Goal: Transaction & Acquisition: Purchase product/service

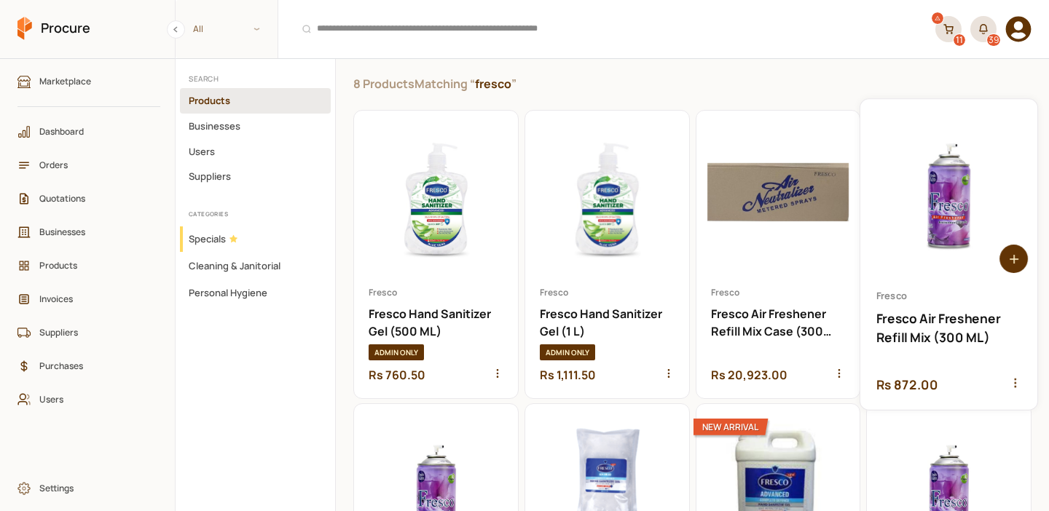
click at [1014, 262] on icon at bounding box center [1014, 259] width 0 height 9
click at [1014, 255] on icon at bounding box center [1014, 259] width 0 height 9
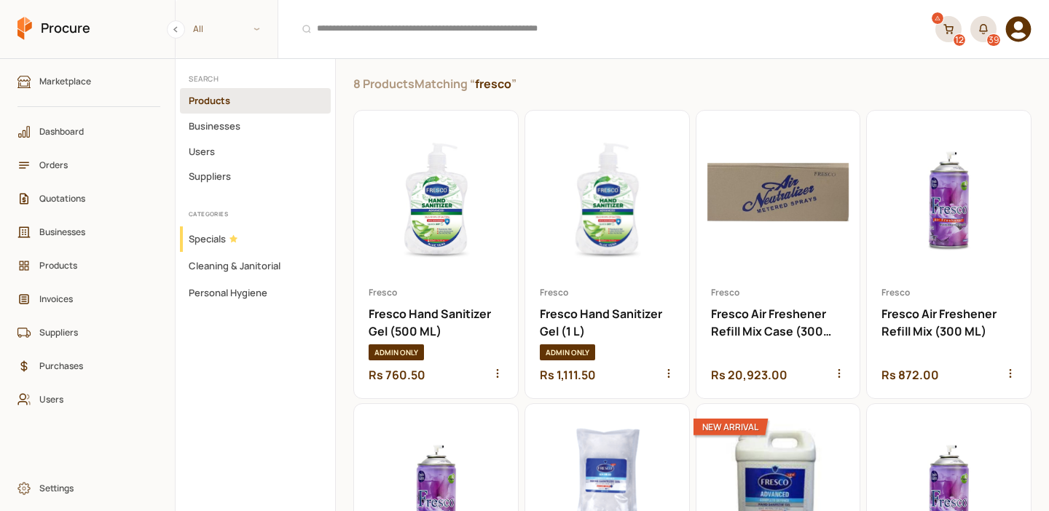
click at [953, 30] on icon at bounding box center [948, 29] width 10 height 10
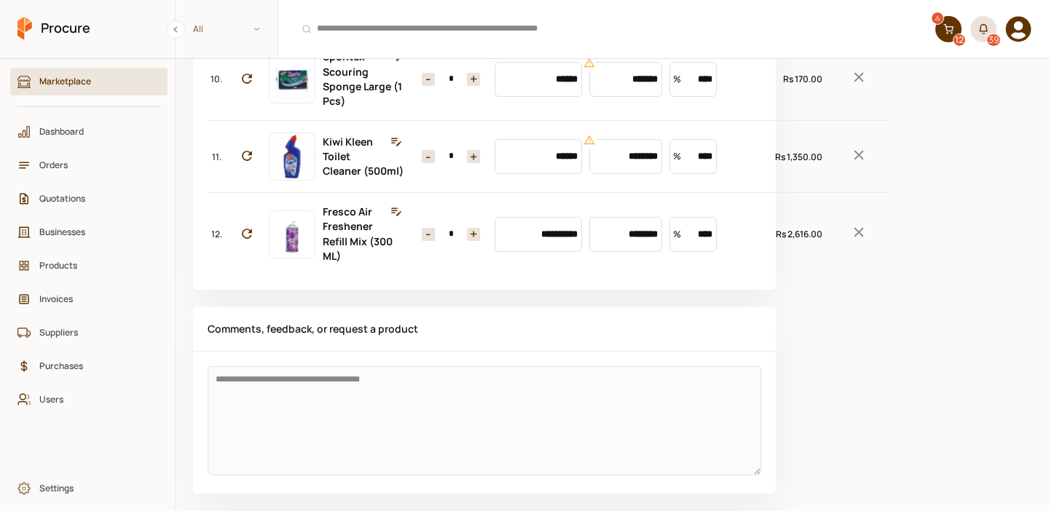
scroll to position [1194, 0]
click at [422, 228] on button "-" at bounding box center [428, 234] width 13 height 13
type input "*"
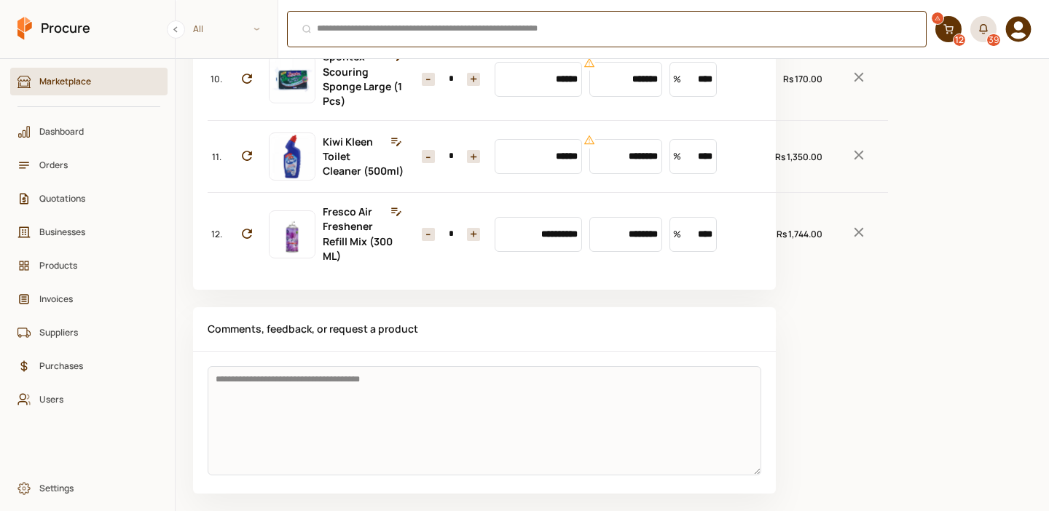
click at [377, 31] on div "⌘ + K" at bounding box center [606, 29] width 639 height 36
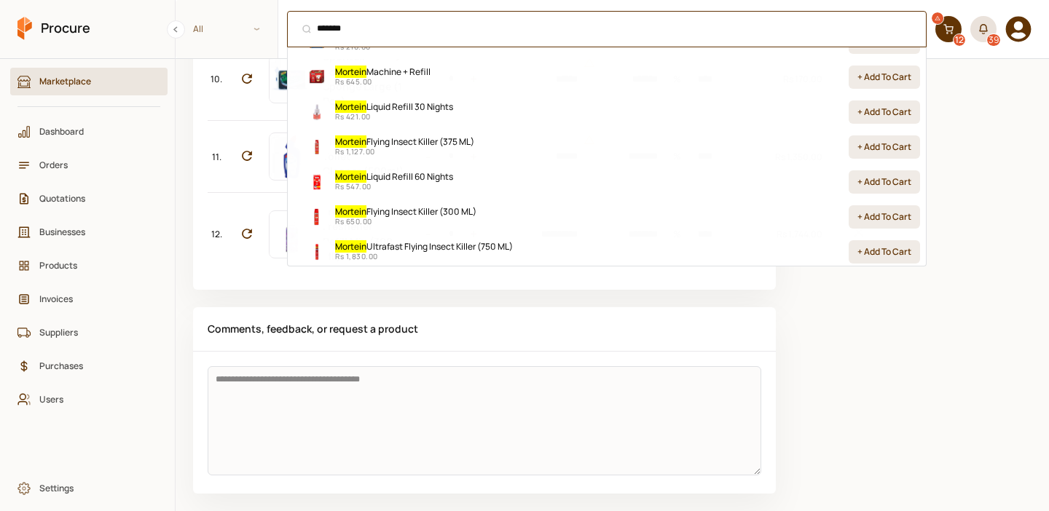
scroll to position [128, 0]
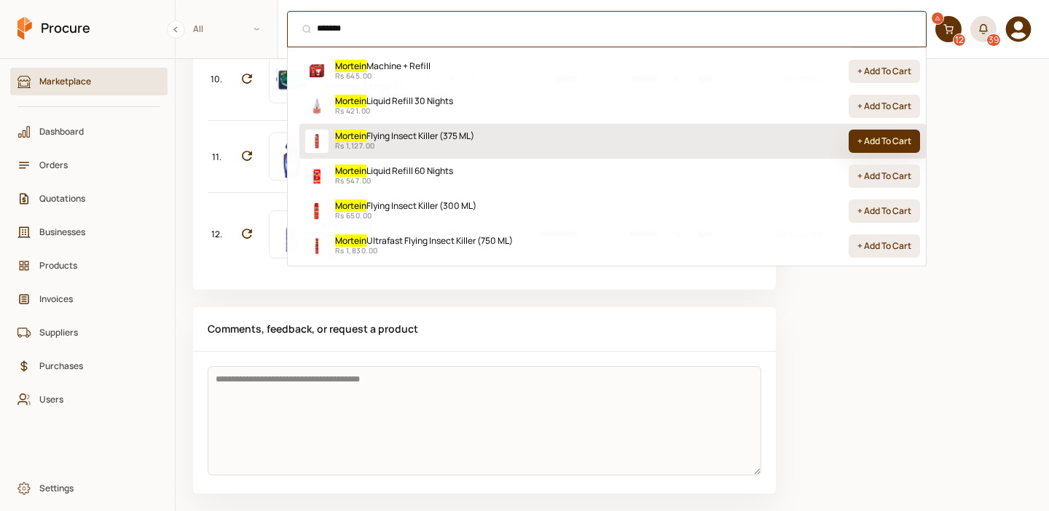
type input "*******"
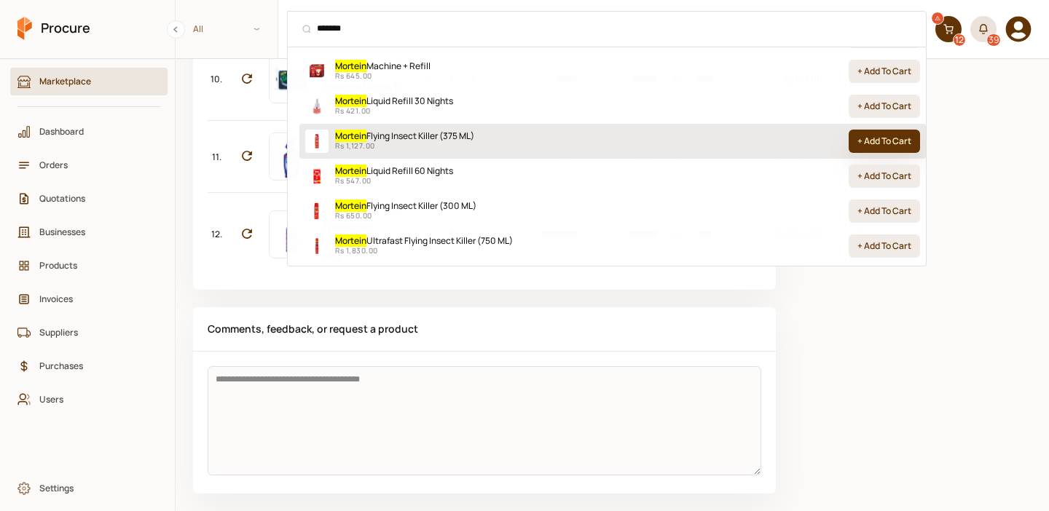
click at [899, 143] on button "+ Add To Cart" at bounding box center [883, 141] width 71 height 23
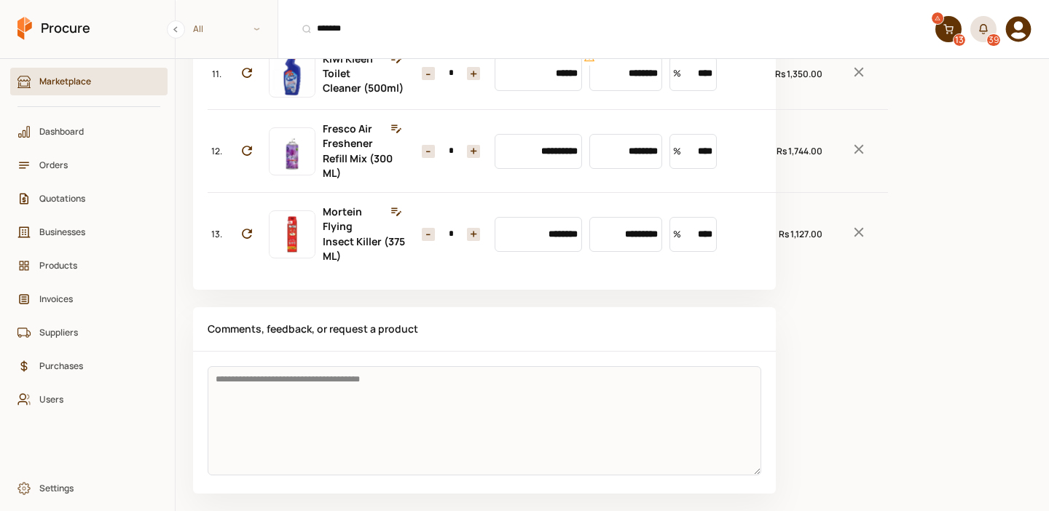
scroll to position [1024, 0]
type input "*"
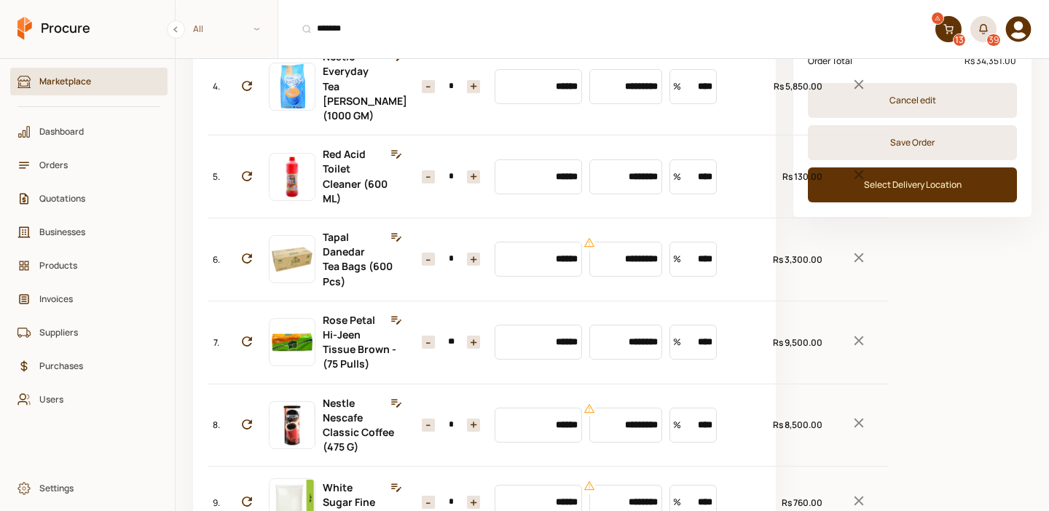
scroll to position [372, 0]
click at [467, 92] on button "+" at bounding box center [473, 85] width 13 height 13
type input "*"
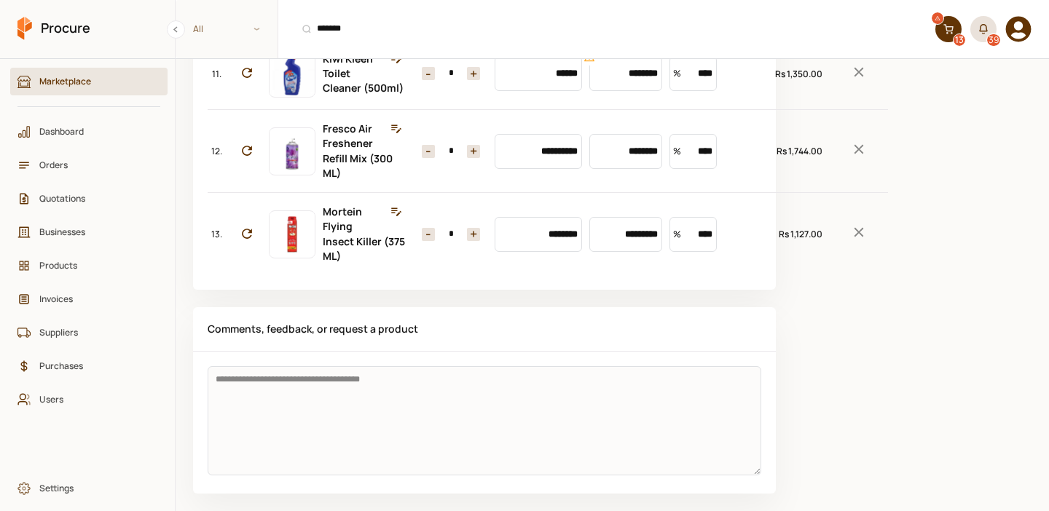
scroll to position [1198, 0]
click at [590, 169] on input "********" at bounding box center [625, 151] width 73 height 35
type input "********"
click at [602, 252] on input "*********" at bounding box center [625, 234] width 73 height 35
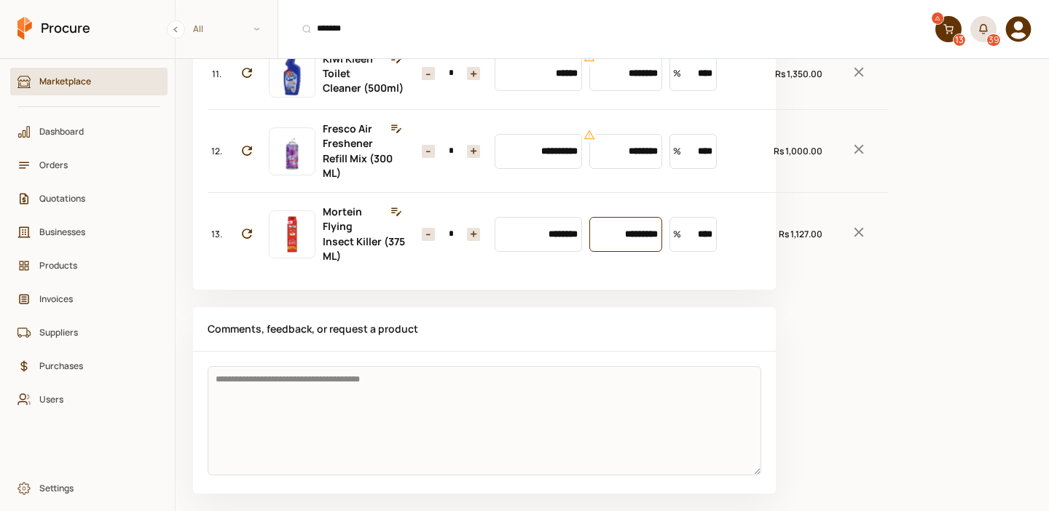
click at [602, 252] on input "*********" at bounding box center [625, 234] width 73 height 35
type input "***"
click at [467, 241] on button "+" at bounding box center [473, 234] width 13 height 13
type input "*"
type input "********"
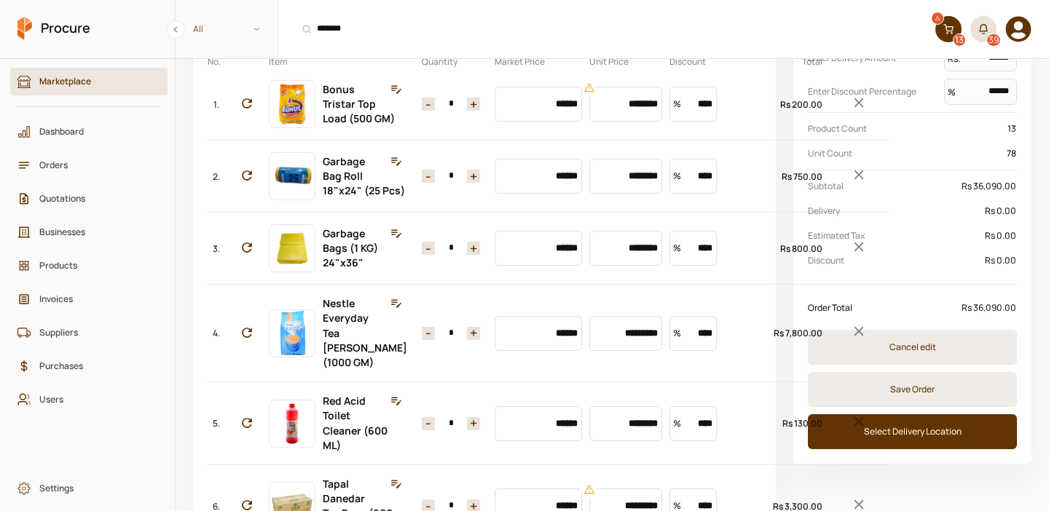
scroll to position [119, 0]
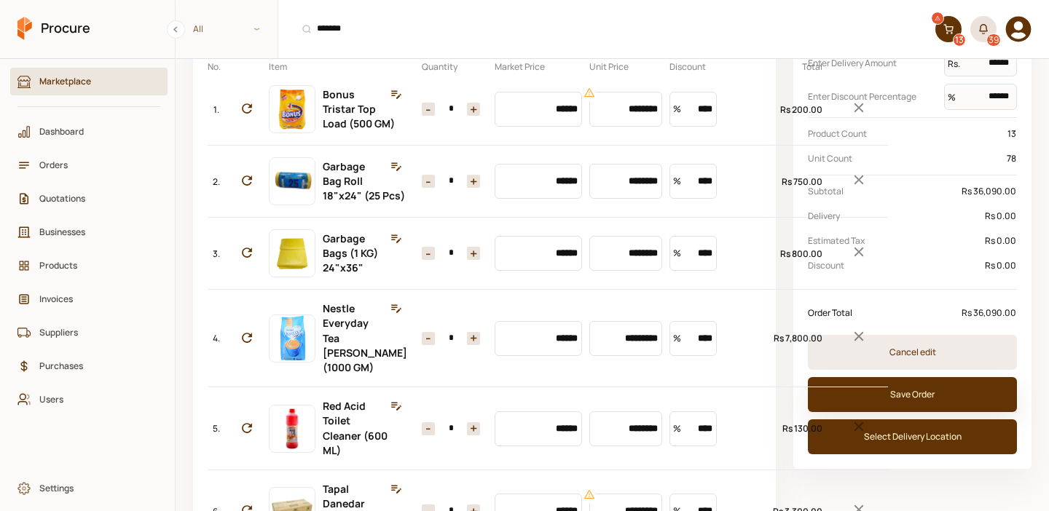
click at [947, 401] on button "Save Order" at bounding box center [912, 394] width 209 height 35
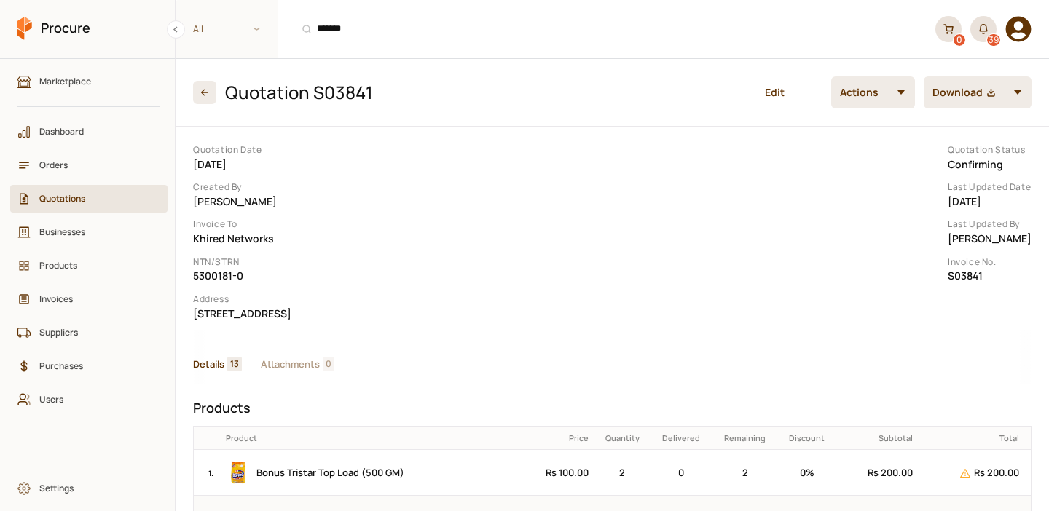
click at [1022, 95] on button "button" at bounding box center [1018, 92] width 28 height 32
click at [982, 124] on div "Download Quotation" at bounding box center [979, 128] width 97 height 23
click at [82, 293] on span "Invoices" at bounding box center [93, 299] width 109 height 14
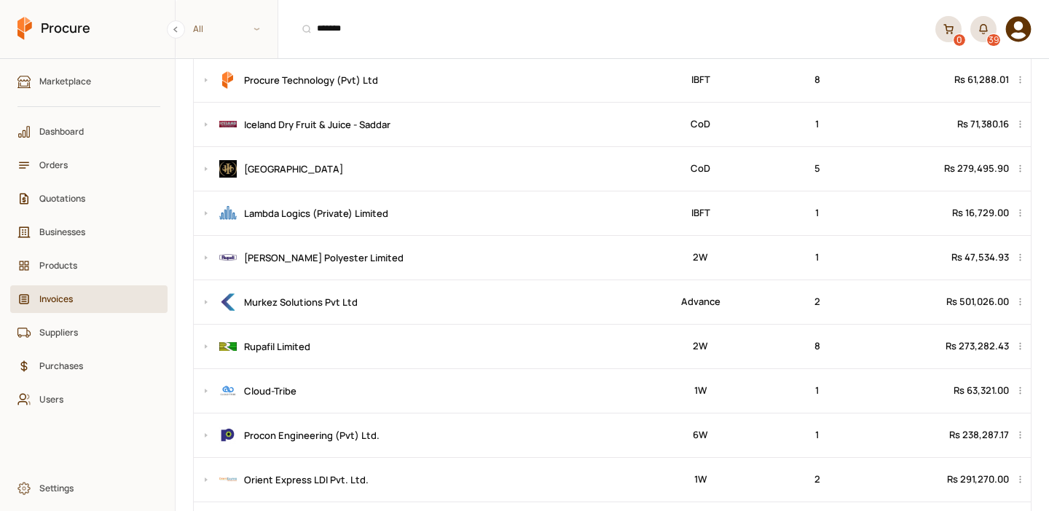
scroll to position [221, 0]
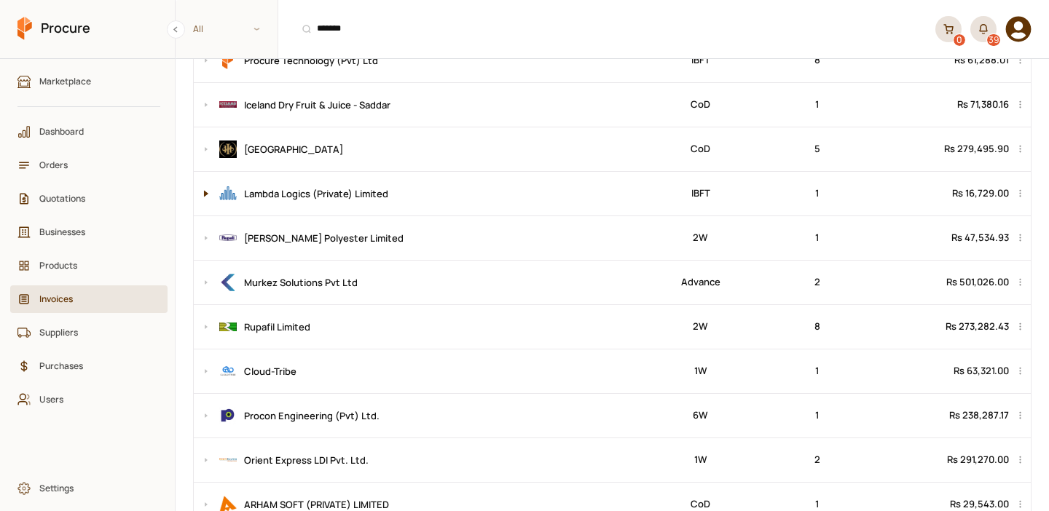
click at [202, 196] on button at bounding box center [202, 194] width 17 height 44
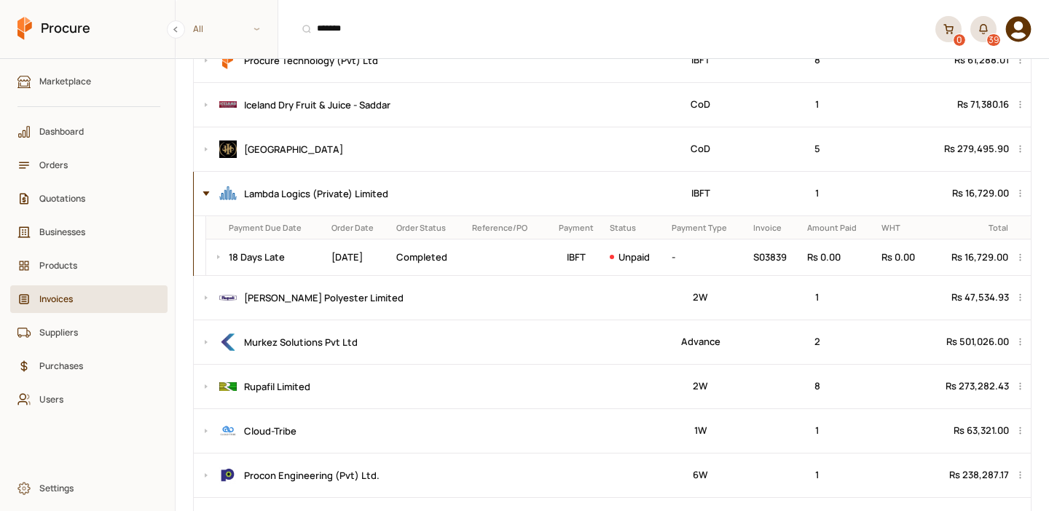
click at [202, 196] on button at bounding box center [202, 194] width 17 height 44
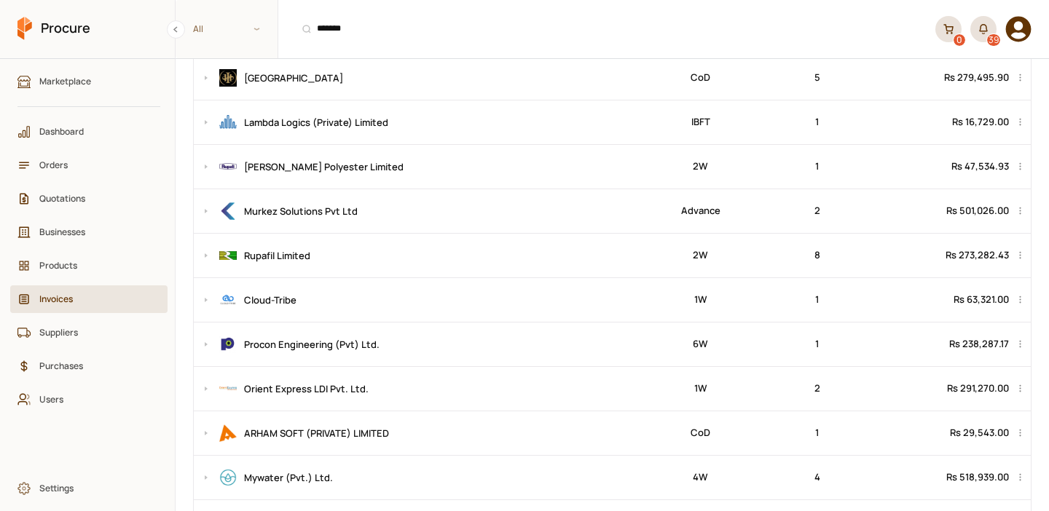
scroll to position [297, 0]
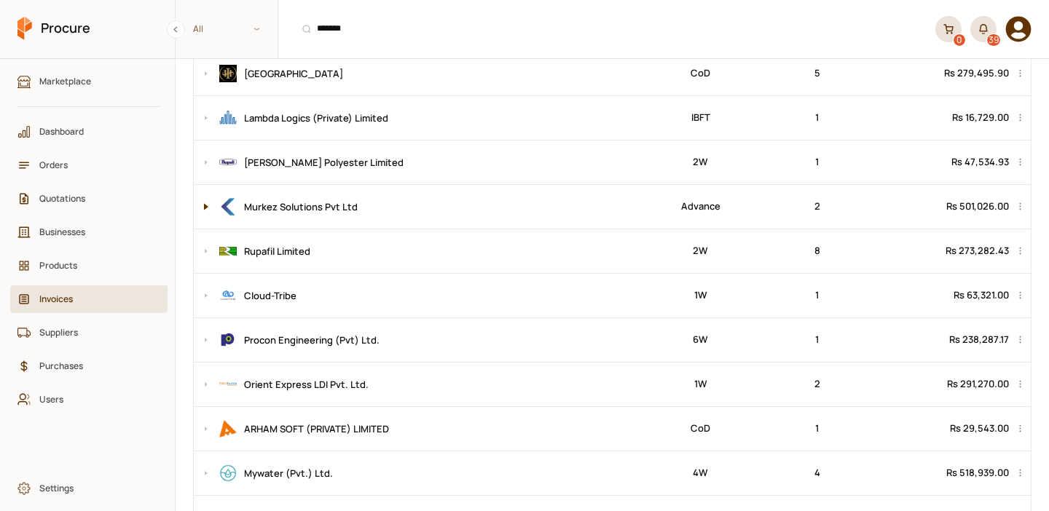
click at [203, 202] on button at bounding box center [202, 207] width 17 height 44
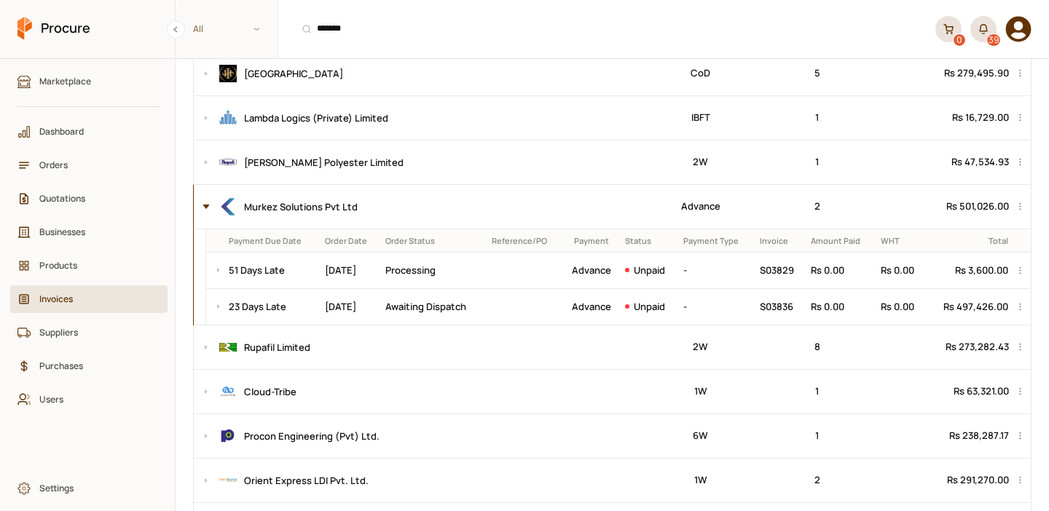
click at [203, 202] on button at bounding box center [202, 207] width 17 height 44
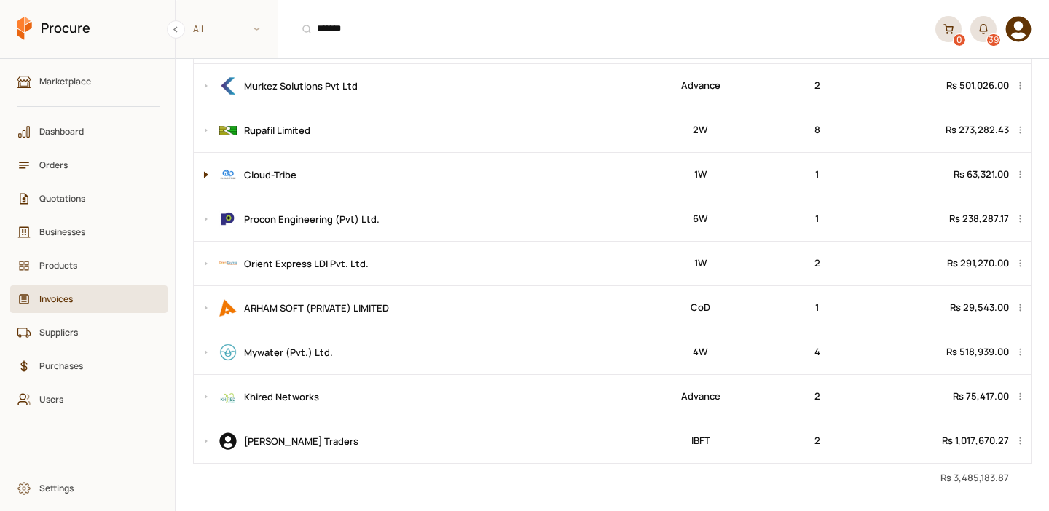
scroll to position [422, 0]
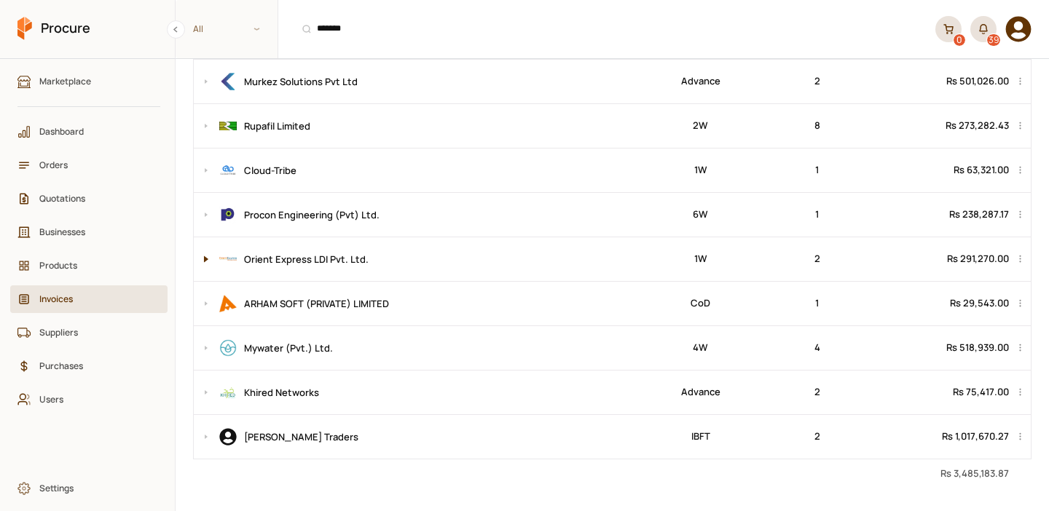
click at [204, 256] on button at bounding box center [202, 259] width 17 height 44
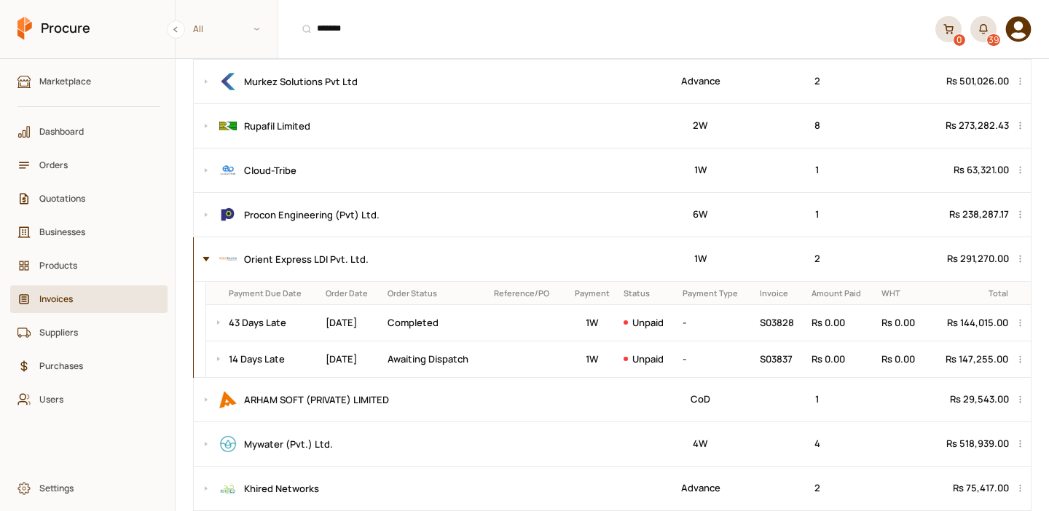
click at [204, 256] on button at bounding box center [202, 259] width 17 height 44
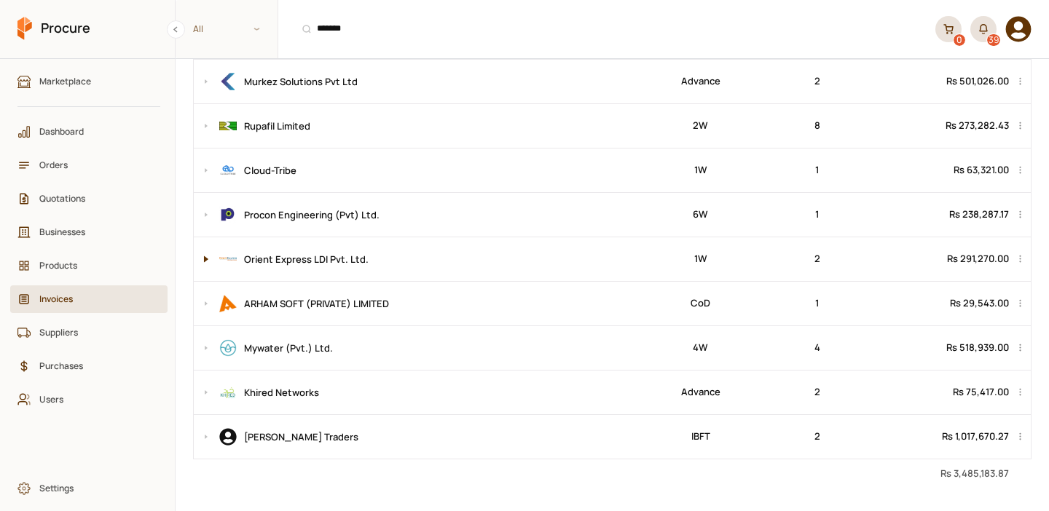
click at [204, 256] on button at bounding box center [202, 259] width 17 height 44
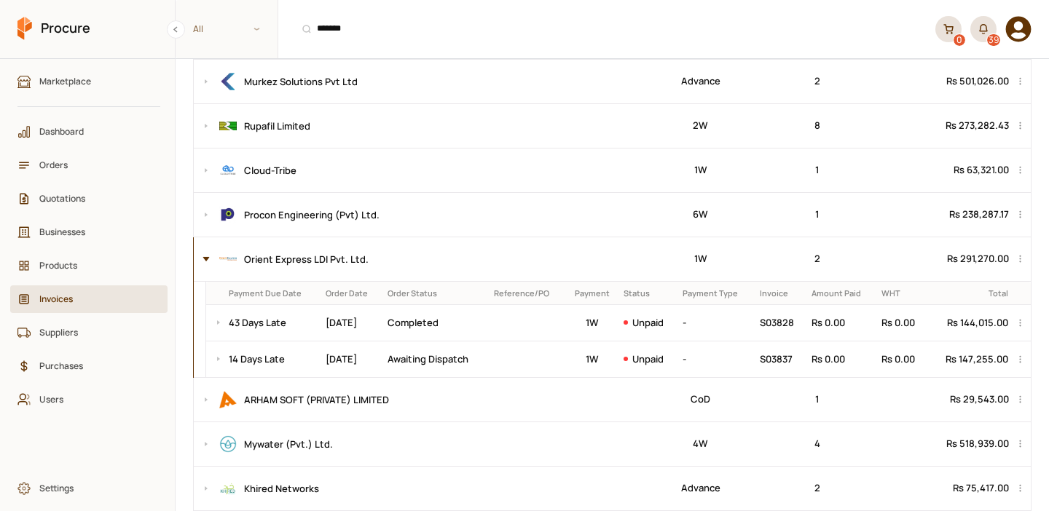
click at [204, 256] on button at bounding box center [202, 259] width 17 height 44
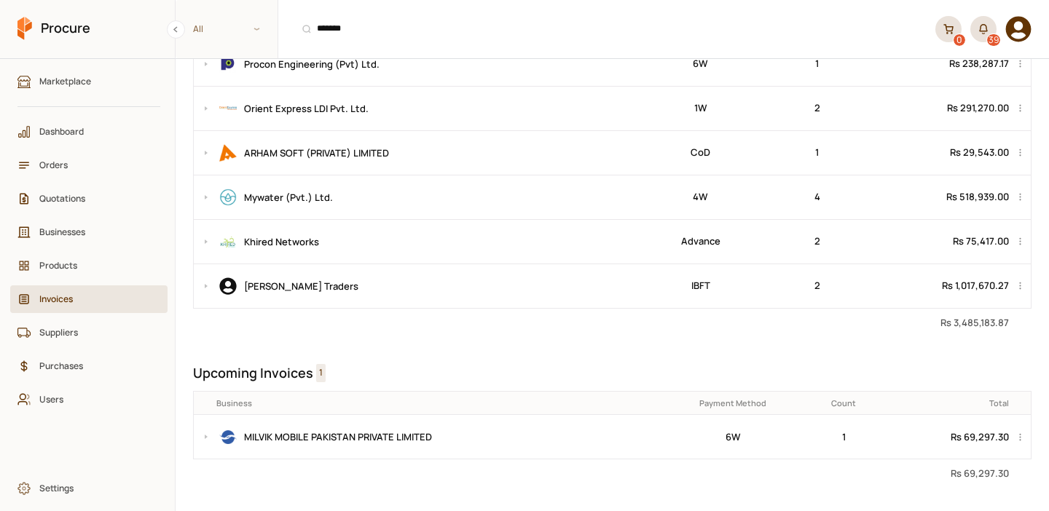
scroll to position [591, 0]
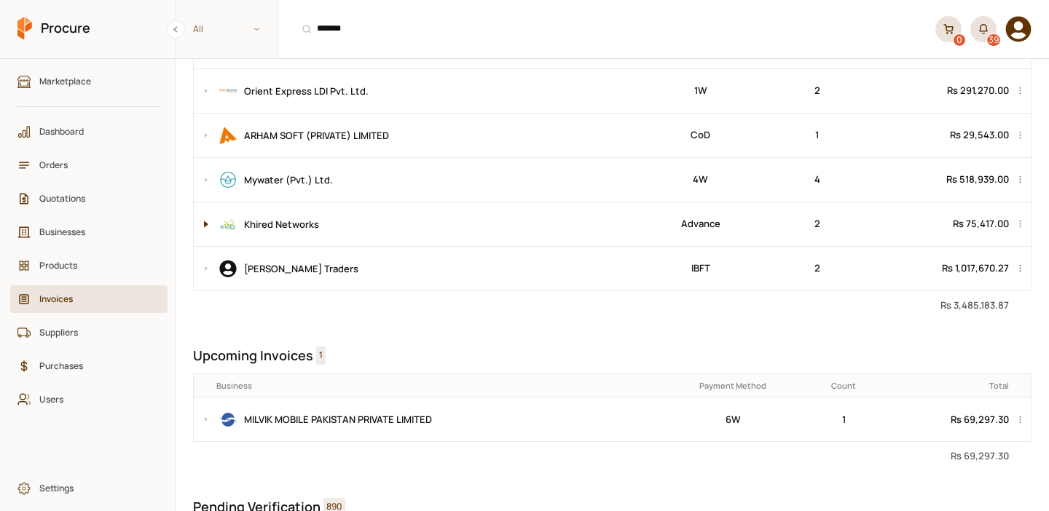
click at [203, 221] on button at bounding box center [202, 224] width 17 height 44
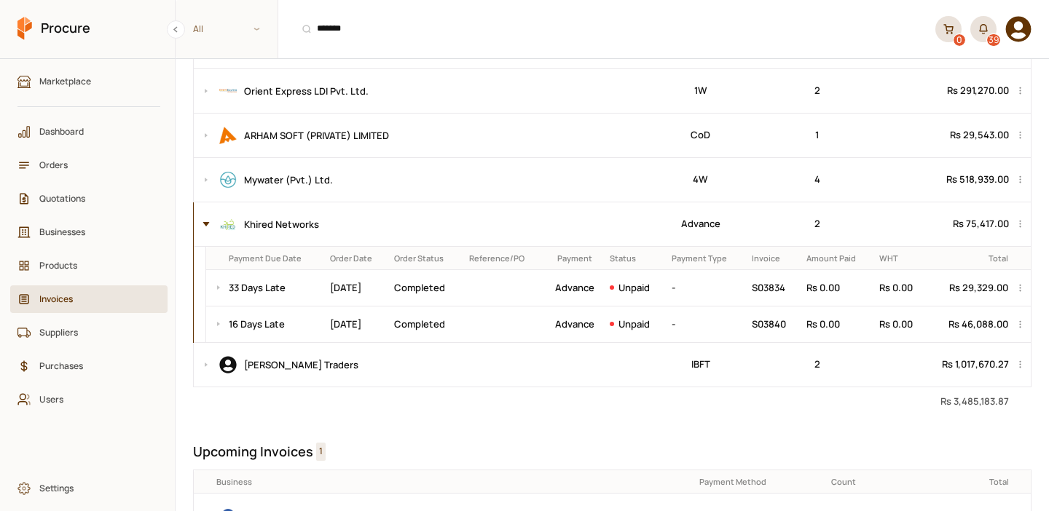
click at [203, 221] on button at bounding box center [202, 224] width 17 height 44
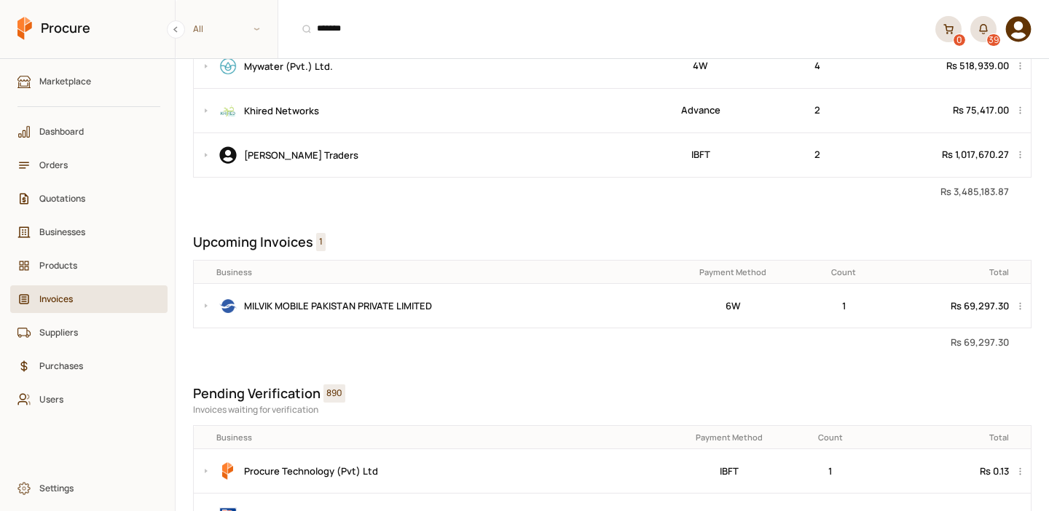
scroll to position [759, 0]
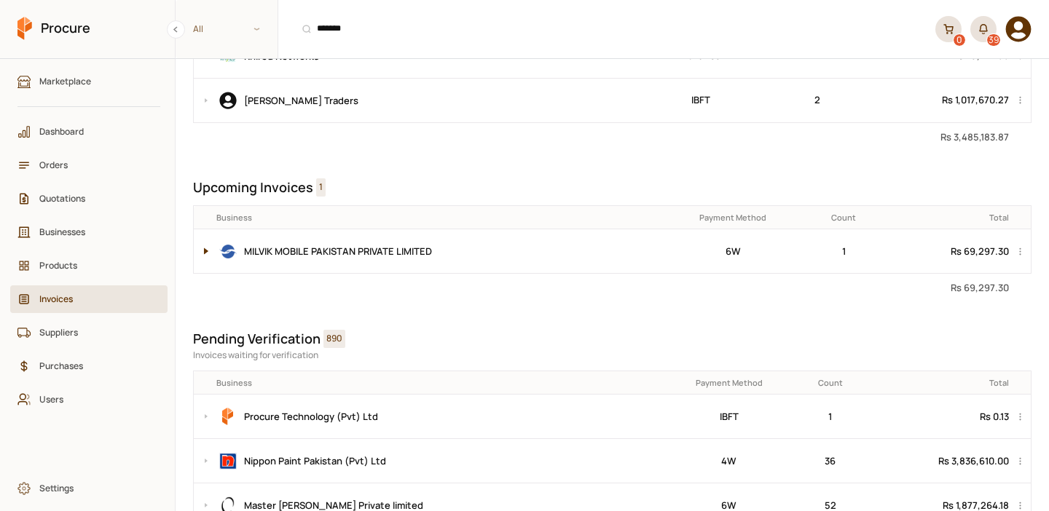
click at [205, 256] on button at bounding box center [202, 251] width 17 height 44
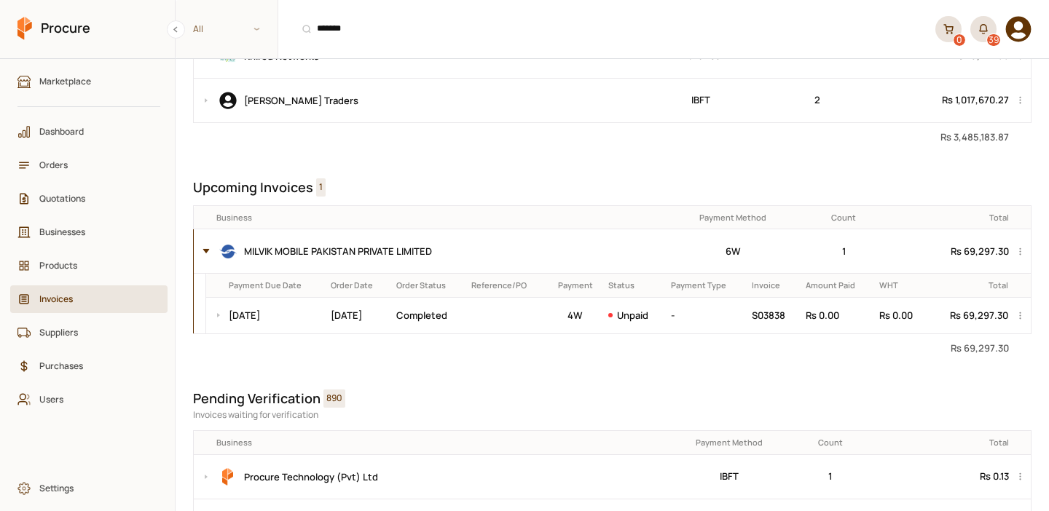
click at [205, 256] on button at bounding box center [202, 251] width 17 height 44
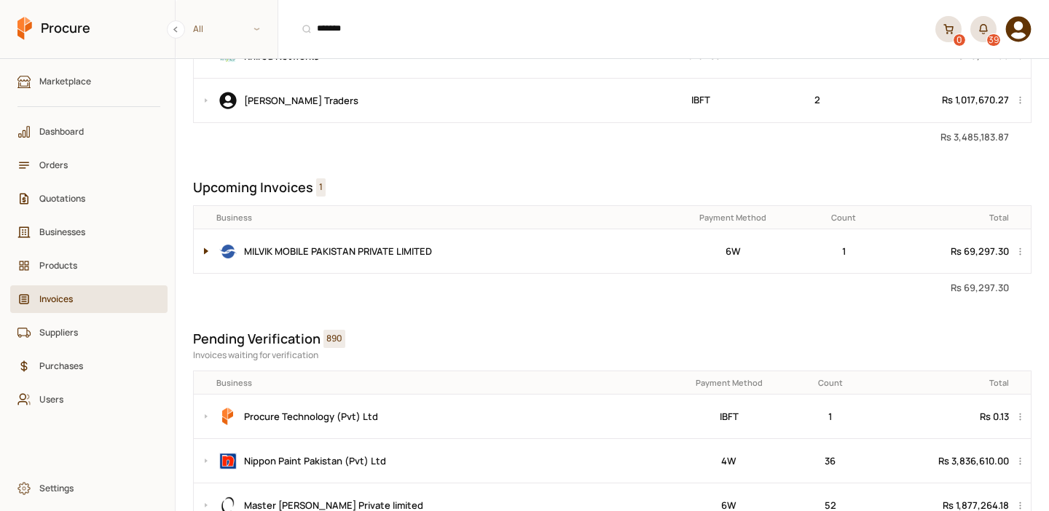
click at [211, 251] on button at bounding box center [202, 251] width 17 height 44
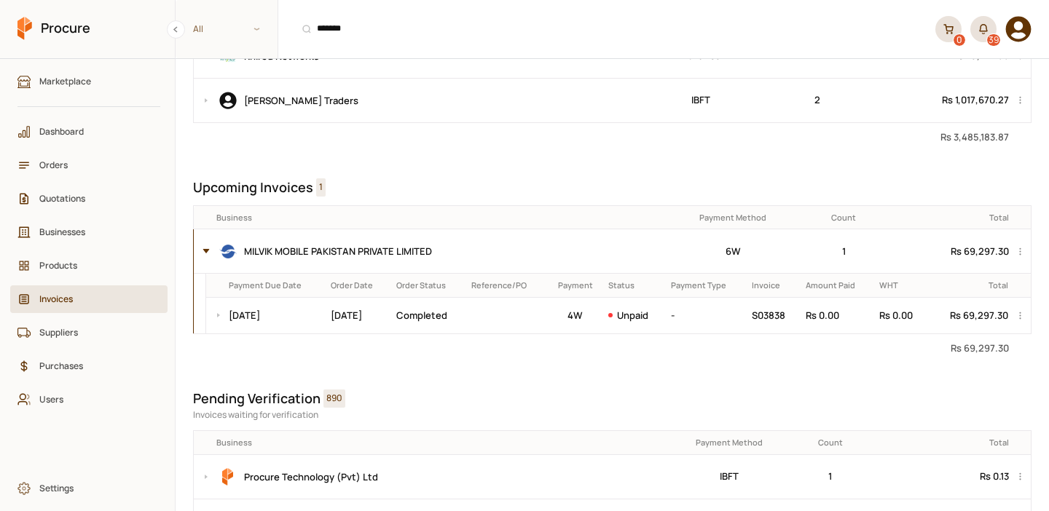
click at [211, 251] on button at bounding box center [202, 251] width 17 height 44
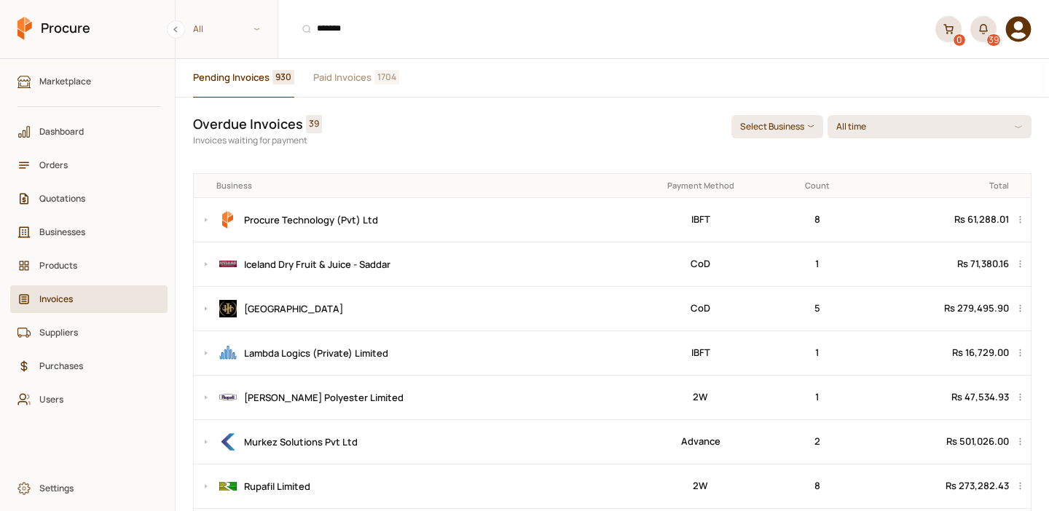
scroll to position [0, 0]
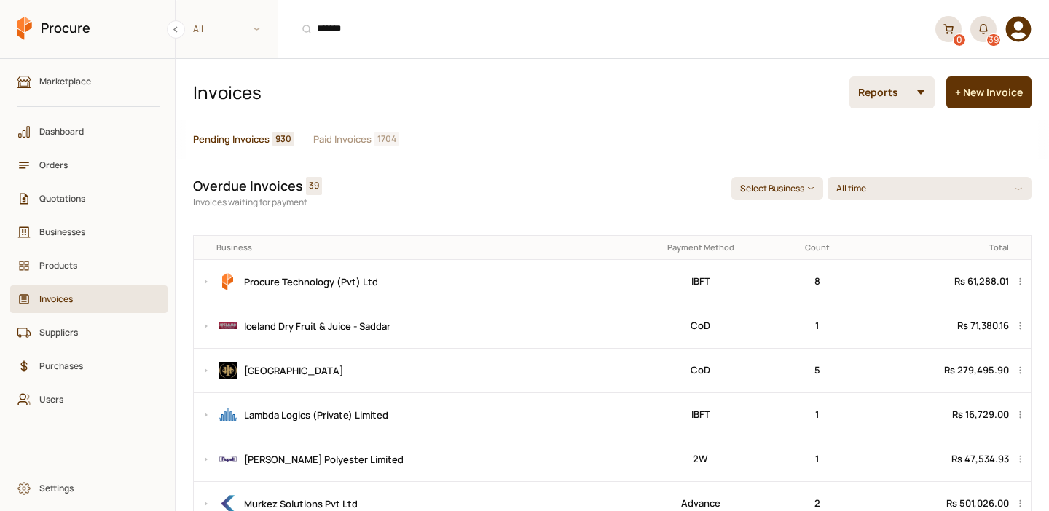
click at [242, 142] on span "Pending Invoices" at bounding box center [231, 139] width 76 height 15
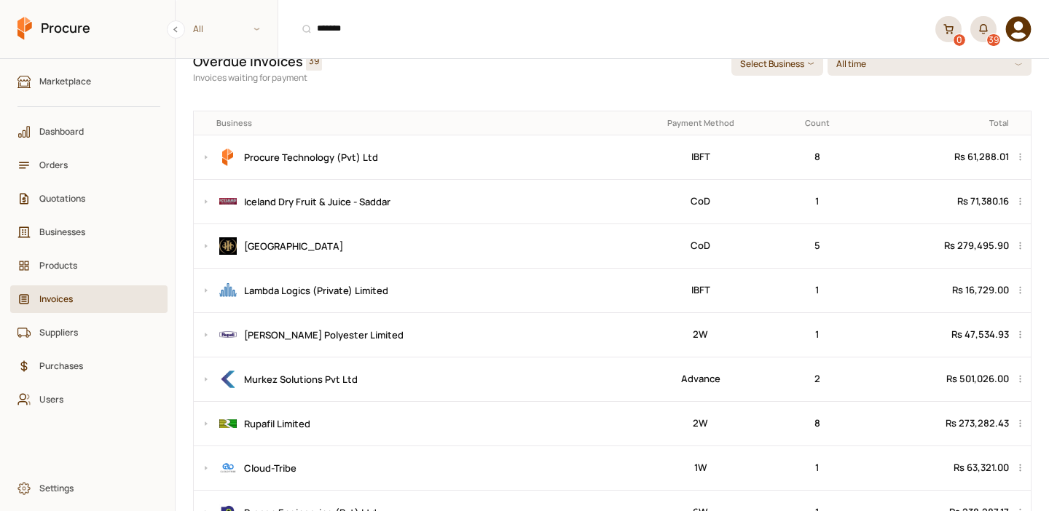
scroll to position [127, 0]
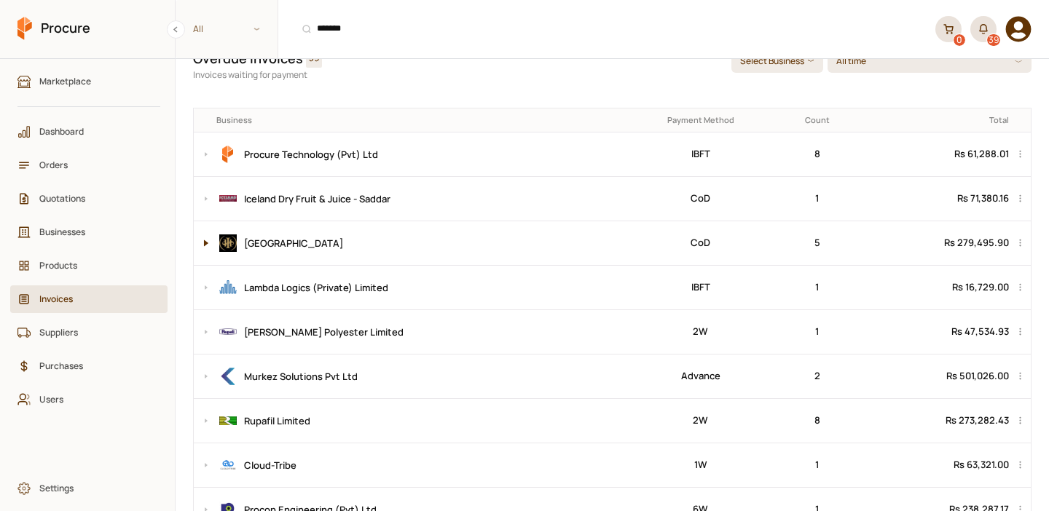
click at [201, 243] on button at bounding box center [202, 243] width 17 height 44
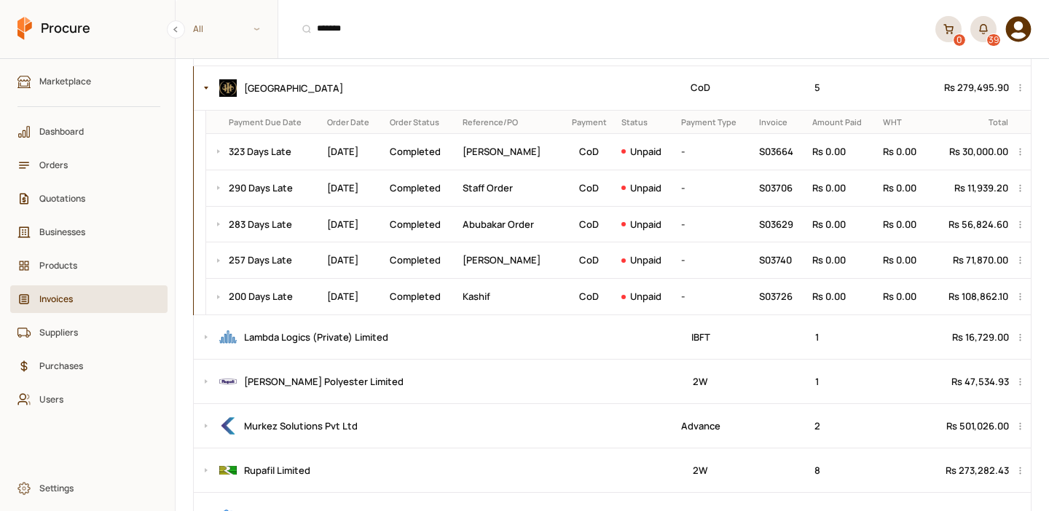
scroll to position [284, 0]
click at [218, 145] on button at bounding box center [214, 151] width 17 height 36
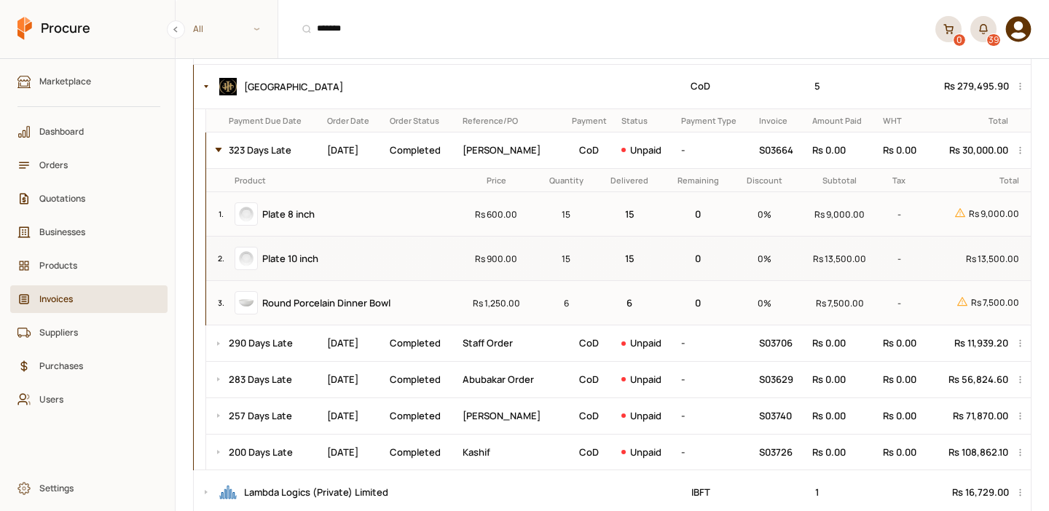
click at [218, 145] on button at bounding box center [214, 151] width 17 height 36
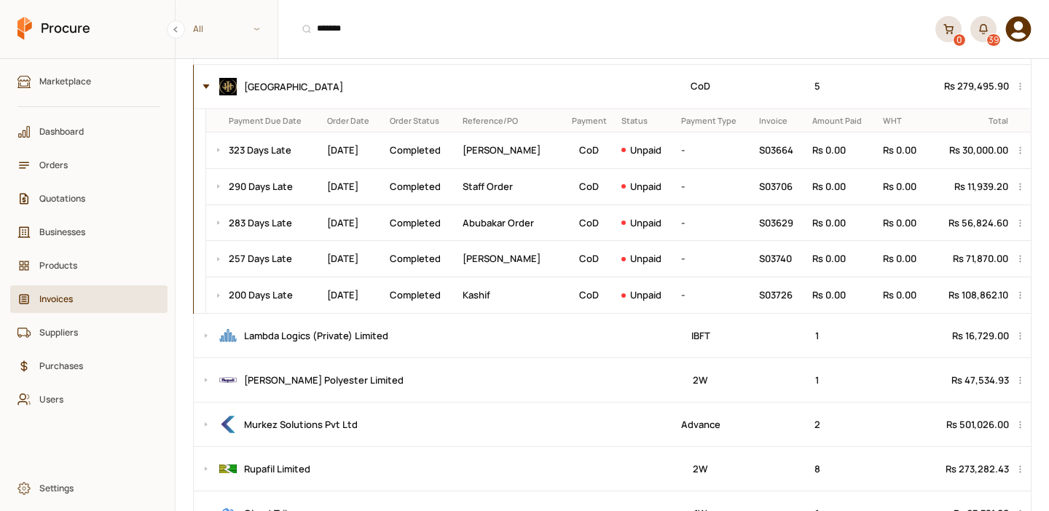
click at [204, 82] on button at bounding box center [202, 87] width 17 height 44
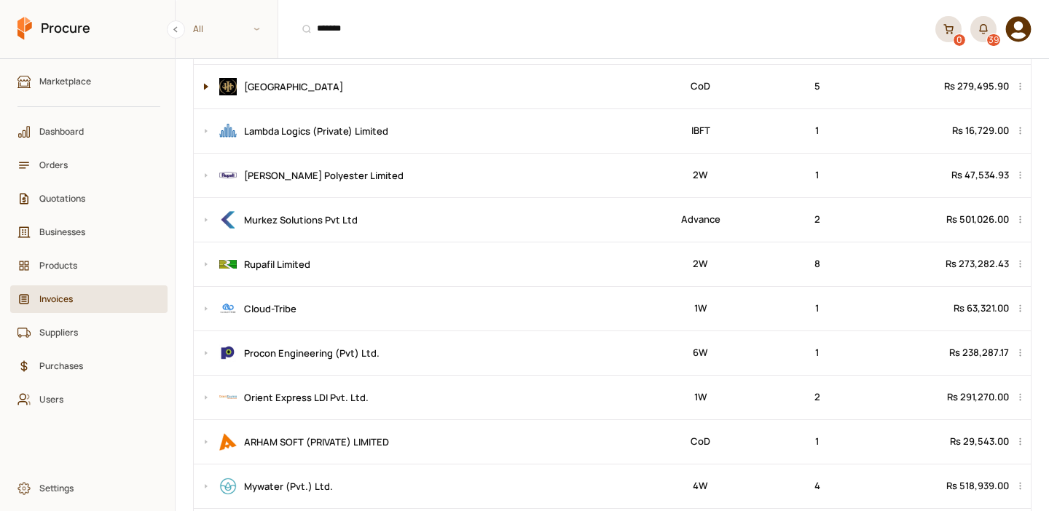
click at [204, 82] on button at bounding box center [202, 87] width 17 height 44
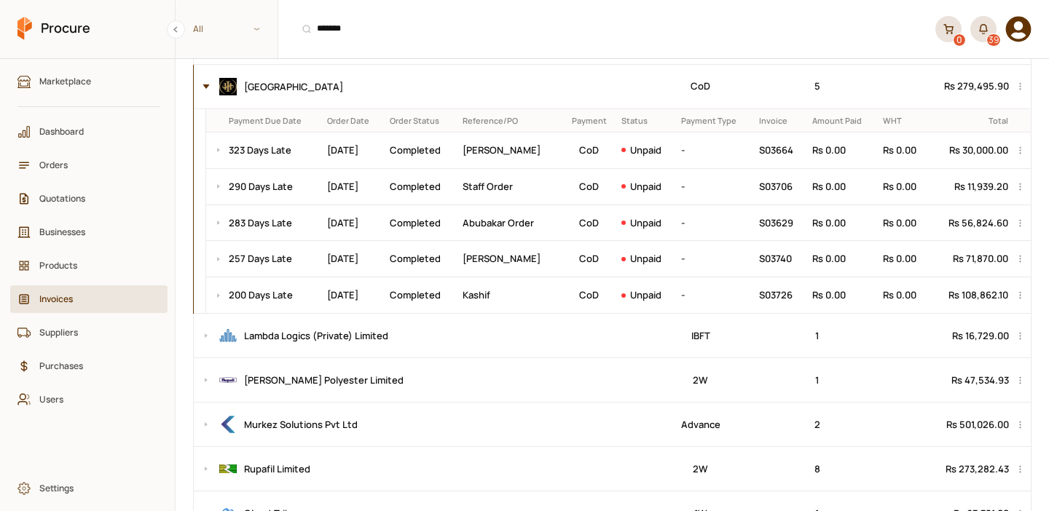
click at [204, 82] on button at bounding box center [202, 87] width 17 height 44
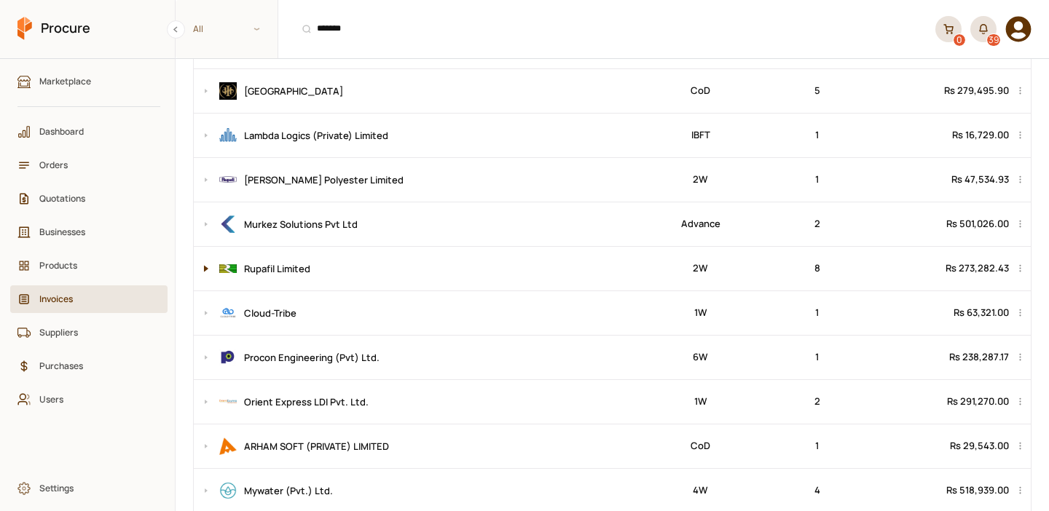
scroll to position [0, 0]
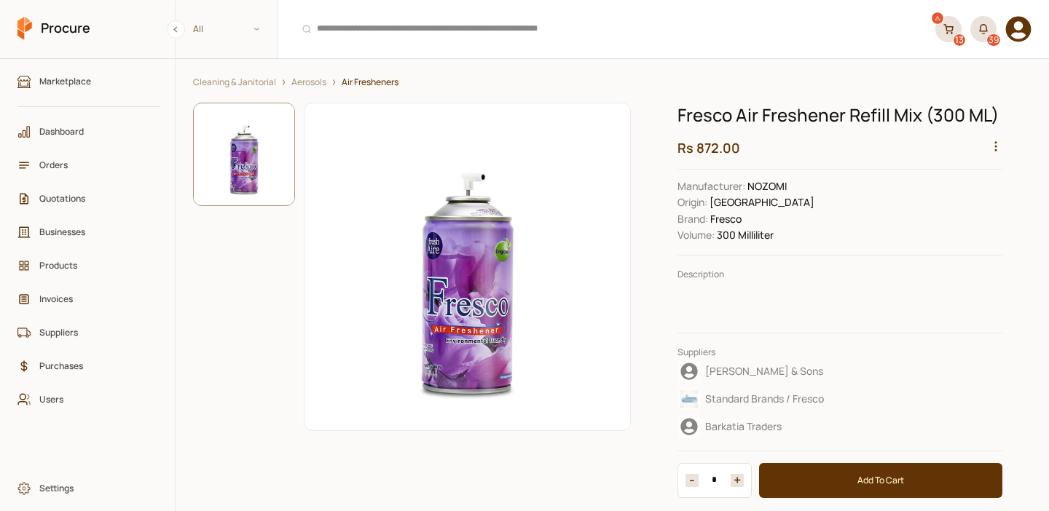
click at [996, 146] on circle "button" at bounding box center [995, 146] width 1 height 1
click at [947, 234] on div "View Sales" at bounding box center [961, 235] width 77 height 23
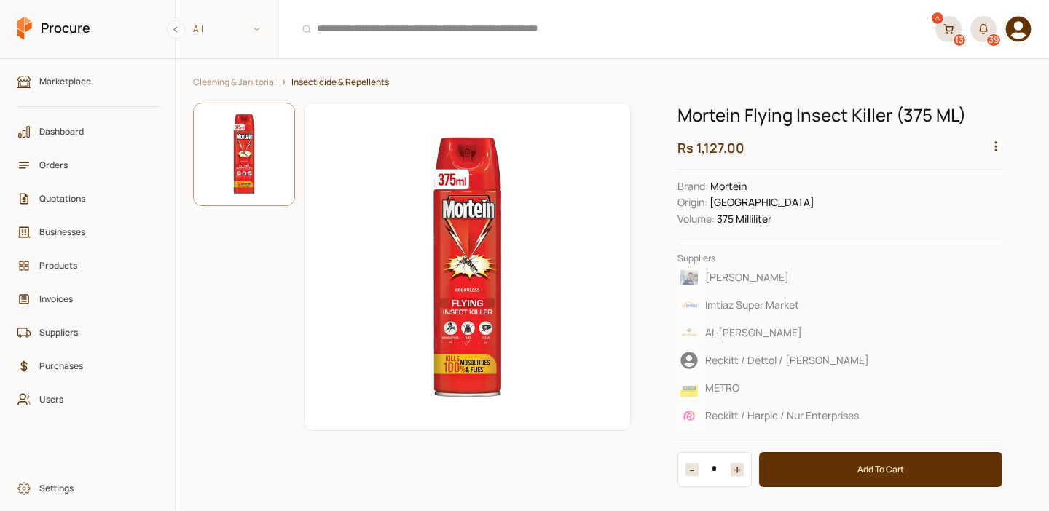
click at [996, 152] on icon "button" at bounding box center [995, 146] width 13 height 13
click at [963, 224] on div "View Sales" at bounding box center [961, 235] width 77 height 23
